Goal: Task Accomplishment & Management: Manage account settings

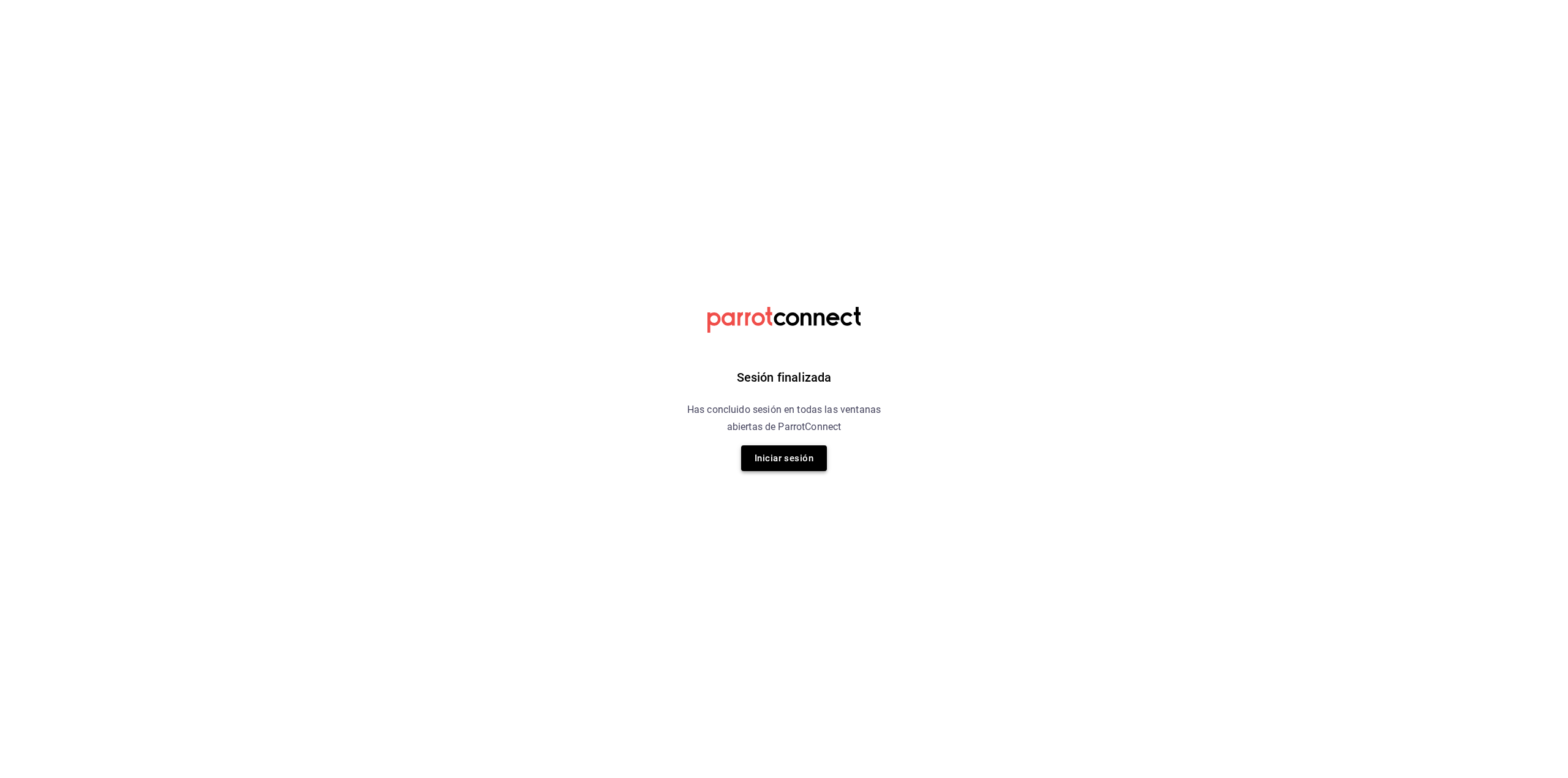
click at [784, 463] on button "Iniciar sesión" at bounding box center [784, 459] width 86 height 26
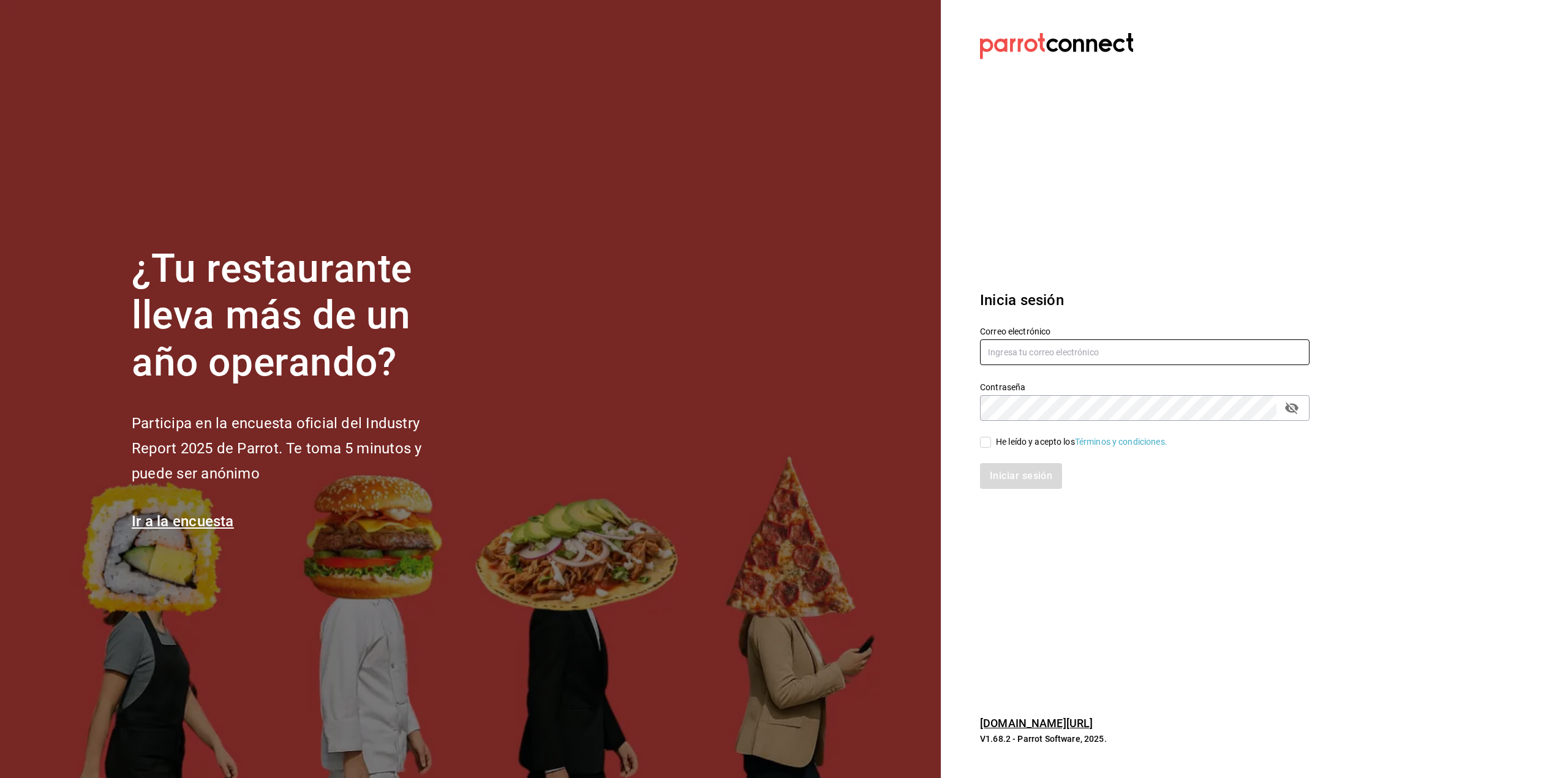
click at [1156, 353] on input "text" at bounding box center [1145, 352] width 329 height 26
type input "fer.itzelrios@gmail.com"
click at [1039, 436] on div "He leído y acepto los Términos y condiciones." at bounding box center [1082, 442] width 172 height 13
click at [991, 437] on input "He leído y acepto los Términos y condiciones." at bounding box center [986, 442] width 11 height 11
checkbox input "true"
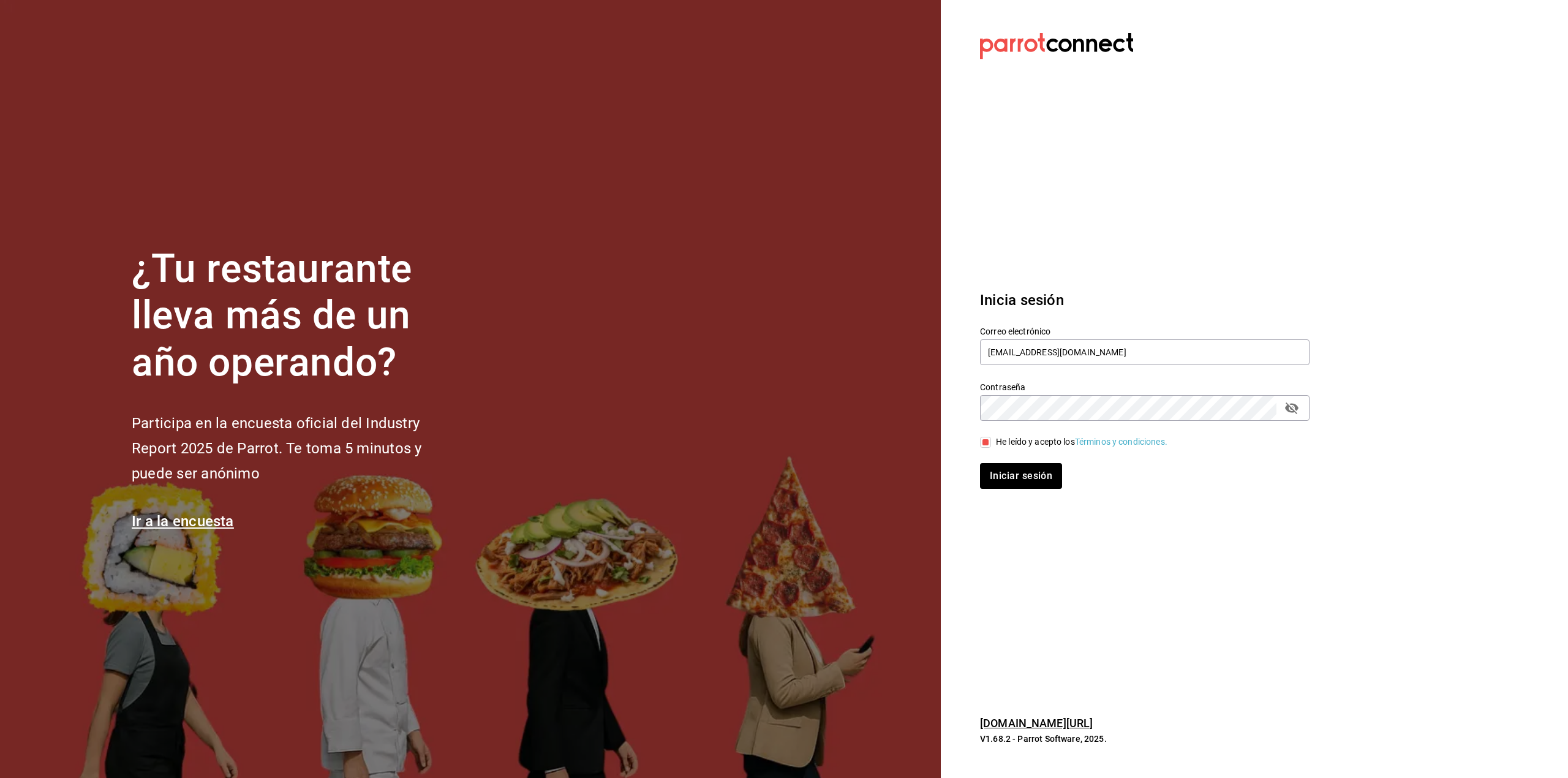
click at [1030, 460] on div "Iniciar sesión" at bounding box center [1137, 469] width 344 height 41
click at [1030, 467] on button "Iniciar sesión" at bounding box center [1022, 476] width 83 height 26
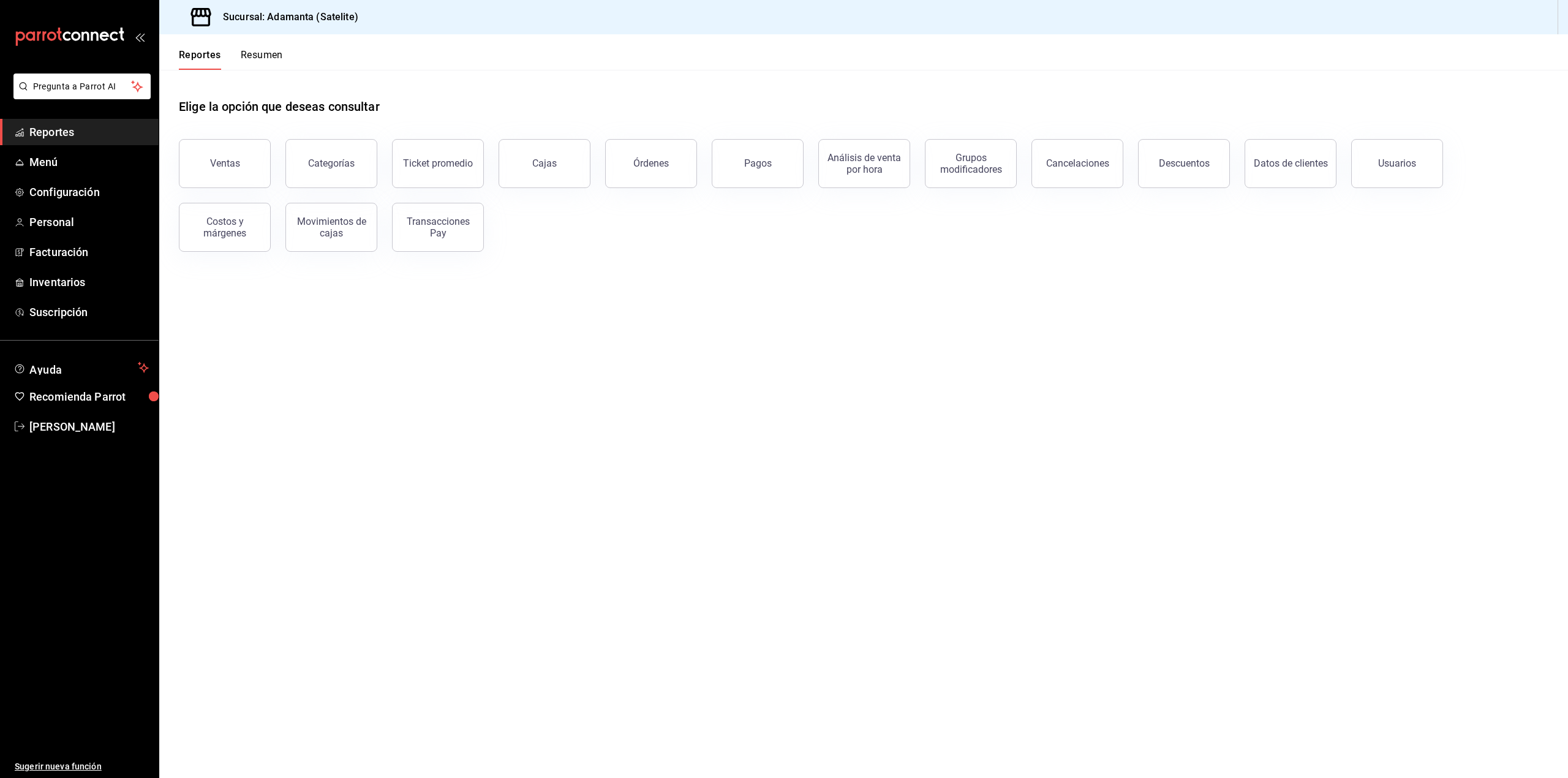
click at [265, 53] on button "Resumen" at bounding box center [262, 59] width 43 height 21
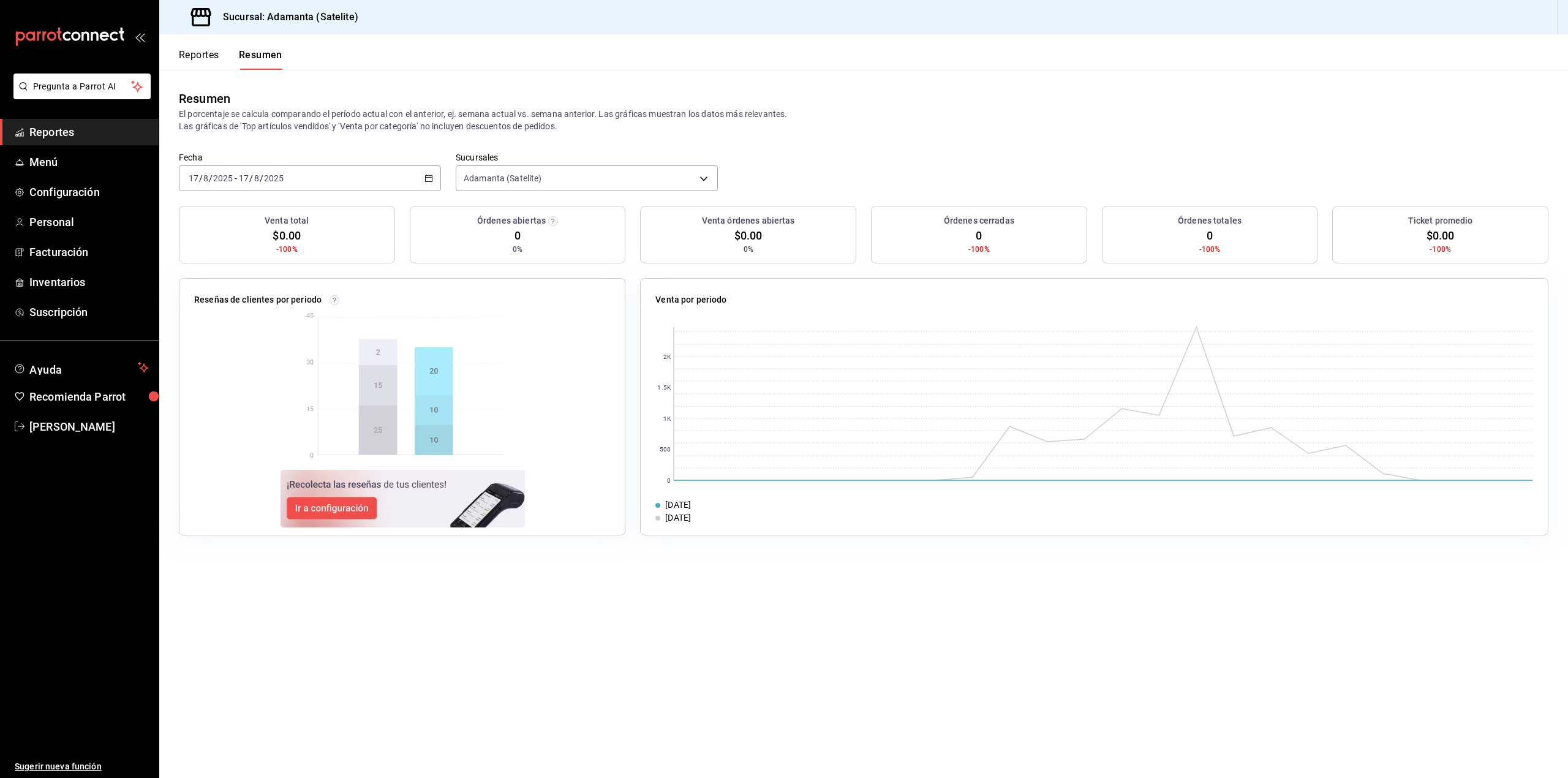
click at [435, 188] on div "2025-08-17 17 / 8 / 2025 - 2025-08-17 17 / 8 / 2025" at bounding box center [310, 179] width 263 height 26
click at [245, 348] on span "Rango de fechas" at bounding box center [237, 353] width 95 height 13
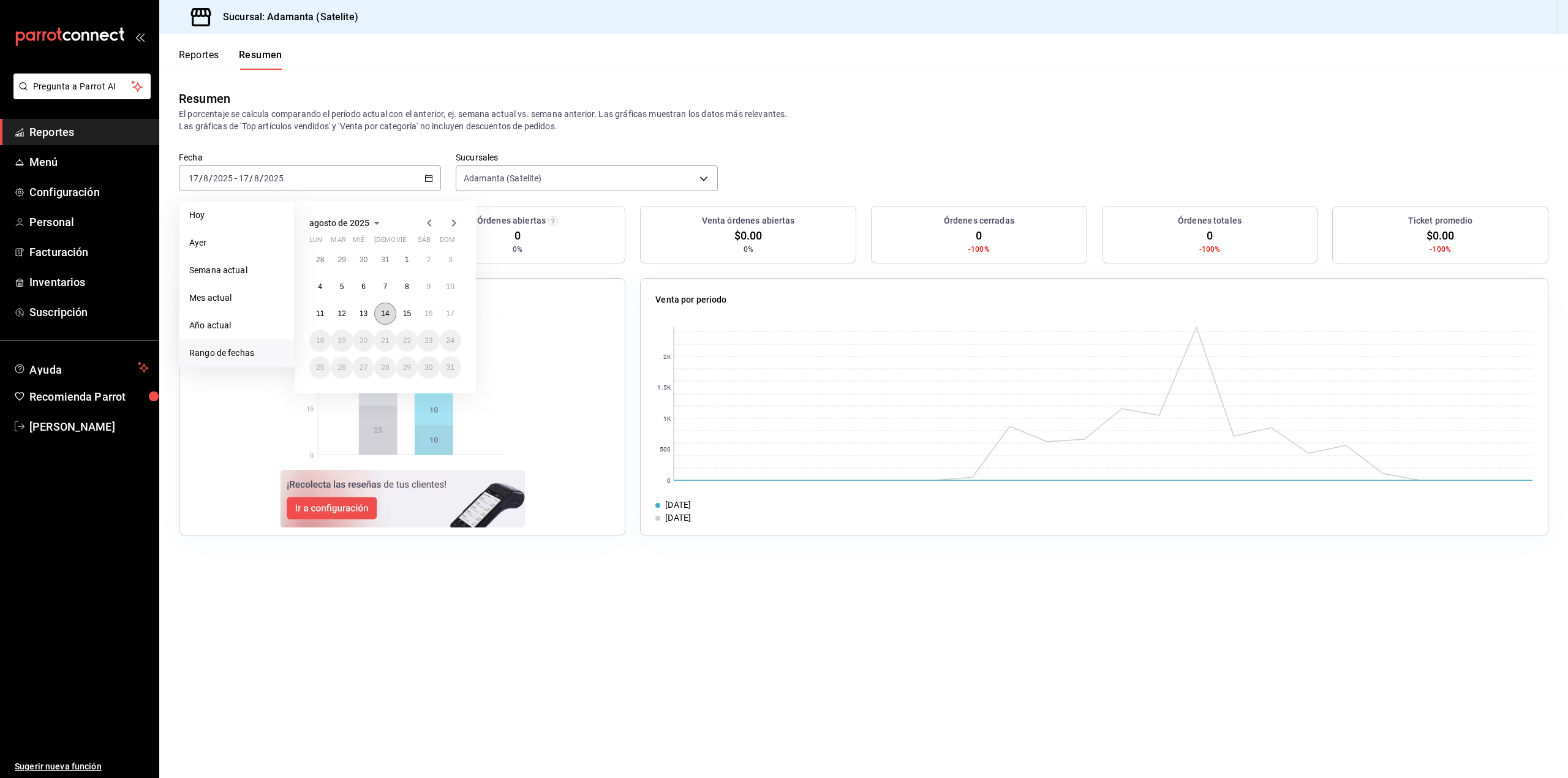
click at [386, 312] on abbr "14" at bounding box center [385, 314] width 8 height 8
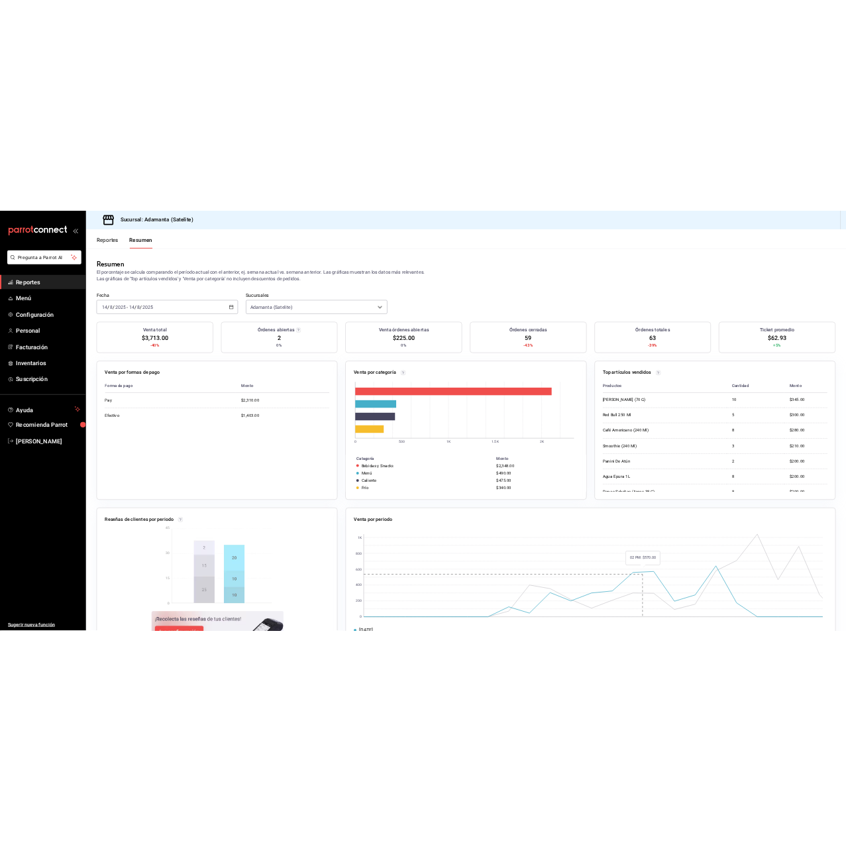
scroll to position [53, 0]
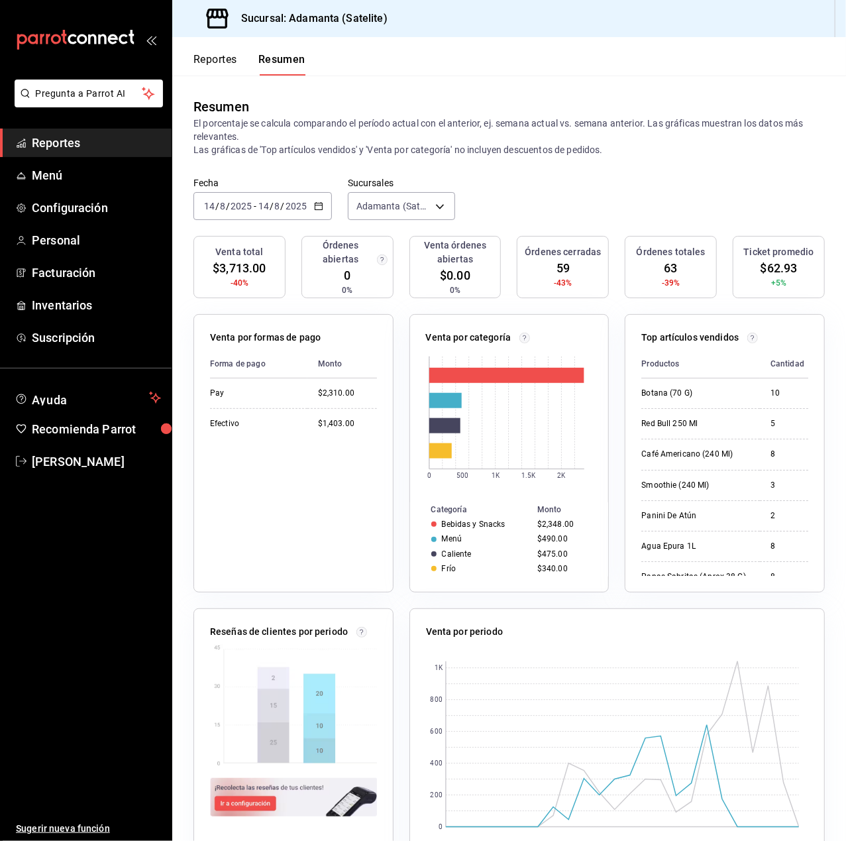
click at [315, 205] on icon "button" at bounding box center [318, 205] width 9 height 9
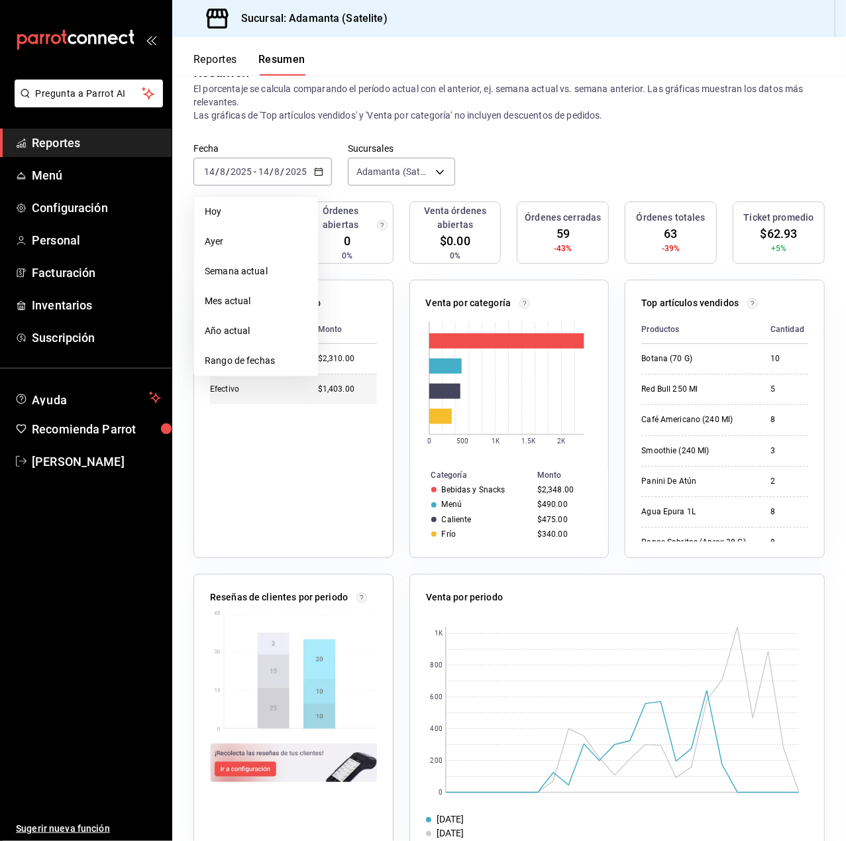
scroll to position [67, 0]
